Goal: Information Seeking & Learning: Learn about a topic

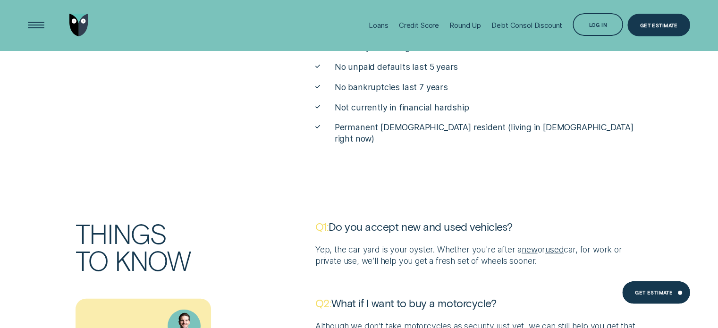
scroll to position [2537, 0]
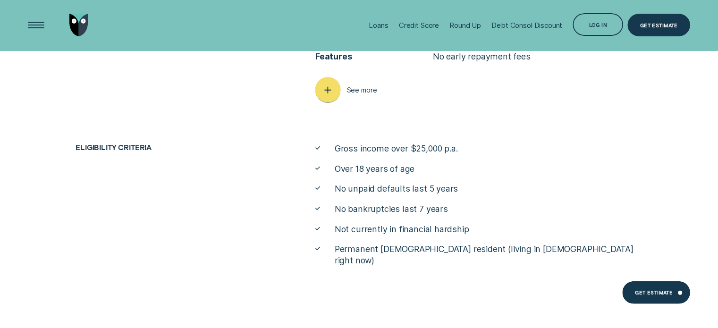
click at [321, 94] on div "button" at bounding box center [328, 90] width 26 height 26
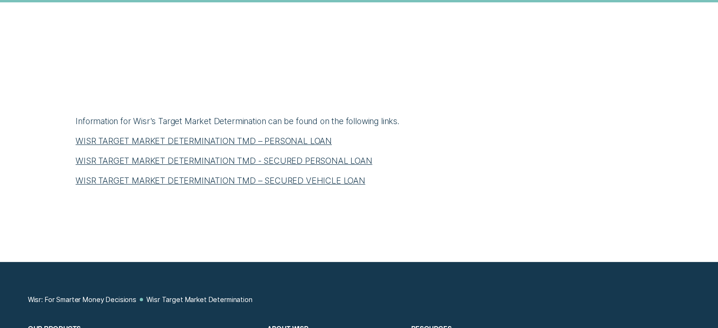
scroll to position [189, 0]
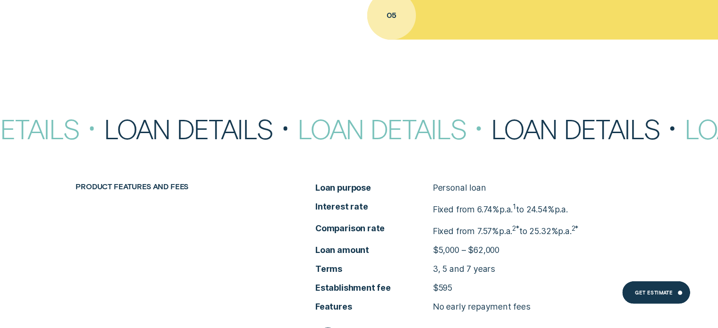
scroll to position [2888, 0]
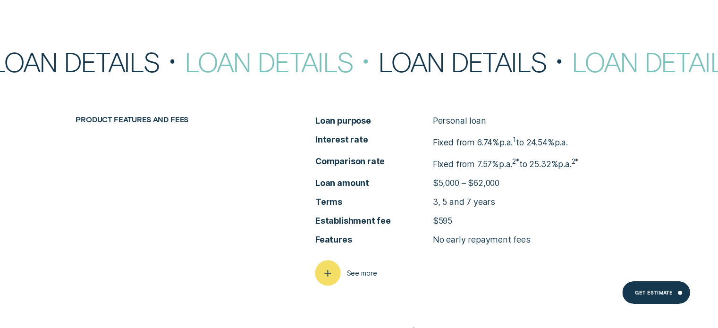
click at [325, 273] on icon "button" at bounding box center [328, 273] width 13 height 15
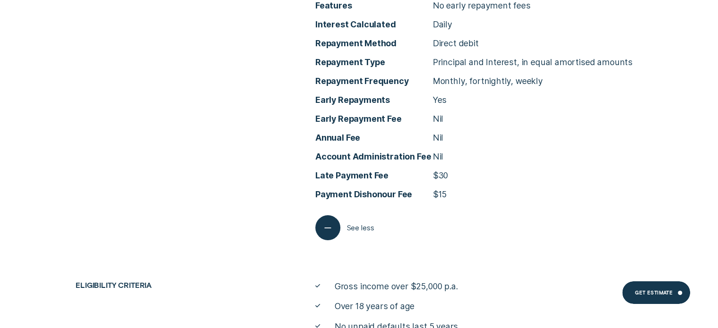
scroll to position [3125, 0]
